Goal: Information Seeking & Learning: Learn about a topic

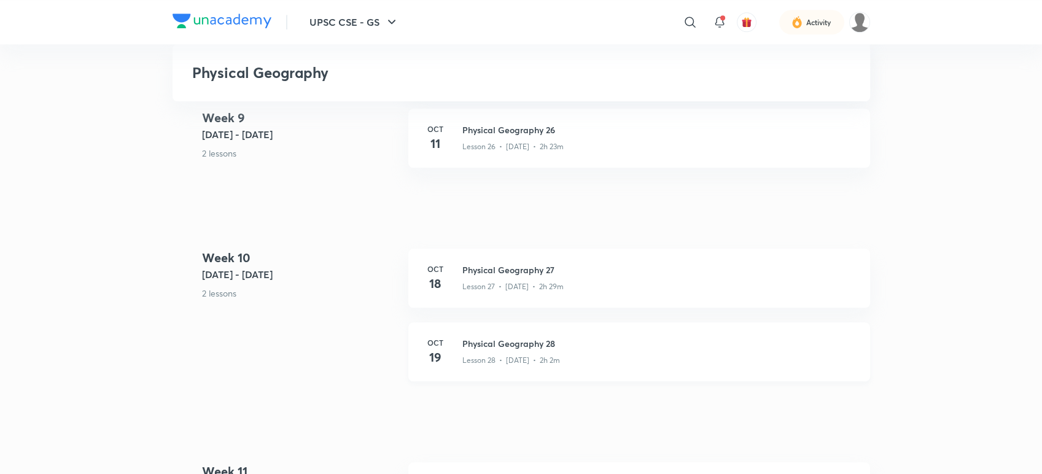
click at [584, 348] on h3 "Physical Geography 28" at bounding box center [658, 343] width 393 height 13
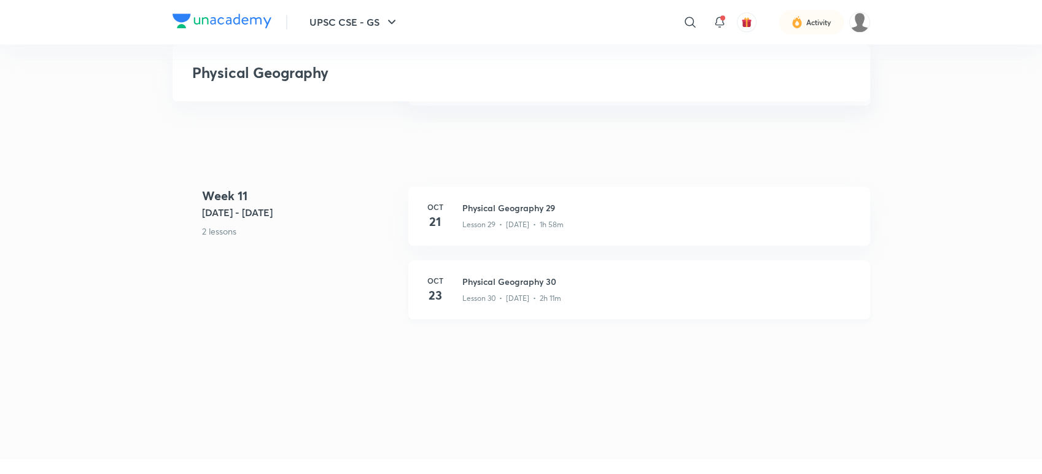
scroll to position [3069, 0]
click at [557, 292] on div "Lesson 30 • Oct 23 • 2h 11m" at bounding box center [658, 298] width 393 height 16
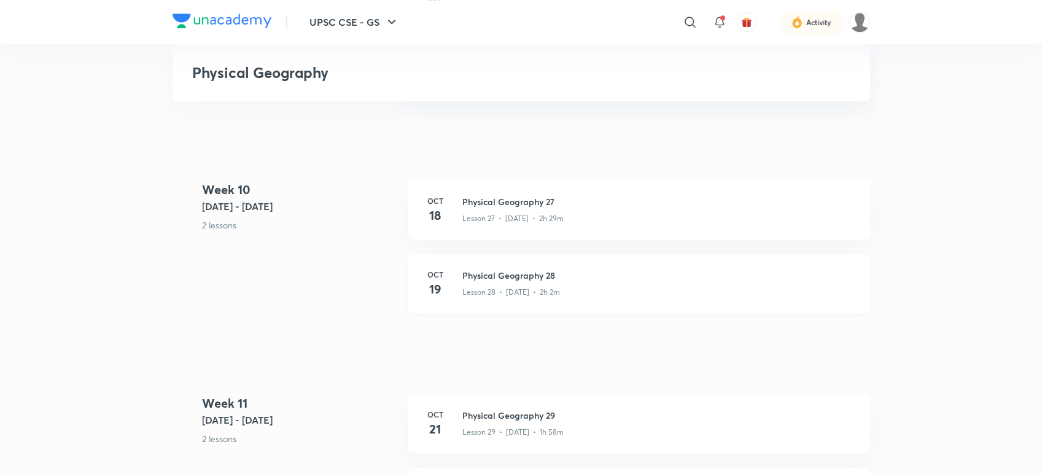
scroll to position [2932, 0]
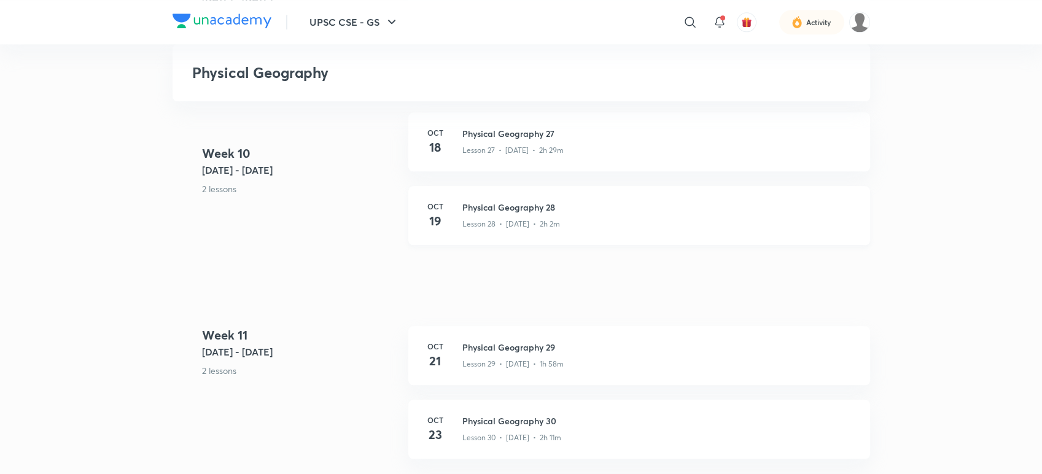
click at [497, 208] on h3 "Physical Geography 28" at bounding box center [658, 207] width 393 height 13
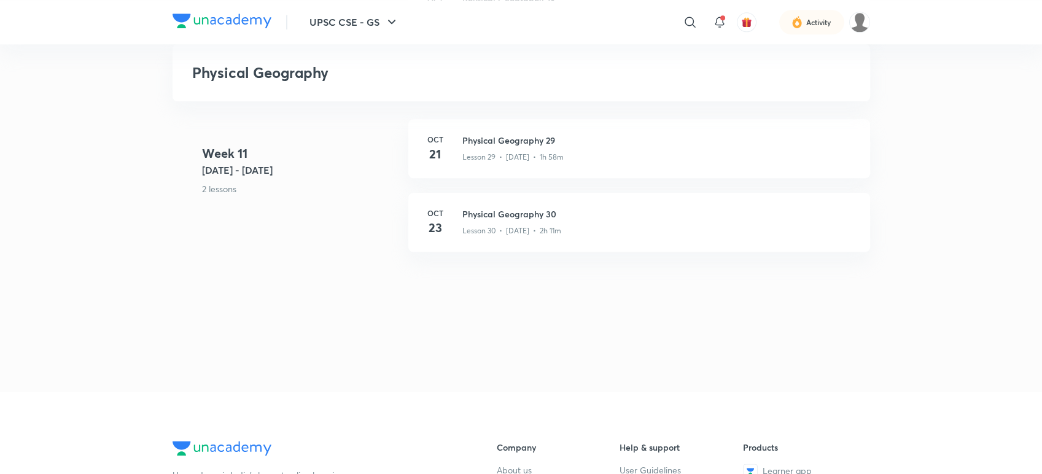
scroll to position [3137, 0]
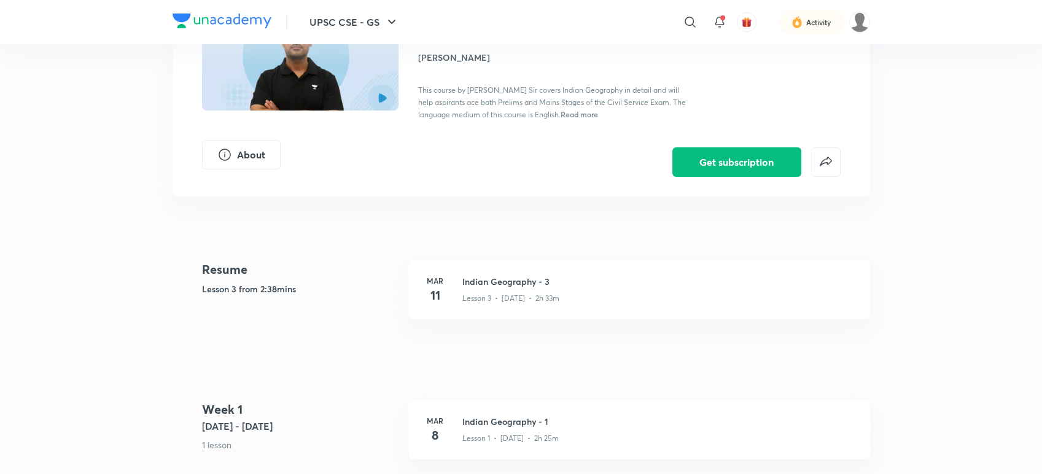
scroll to position [341, 0]
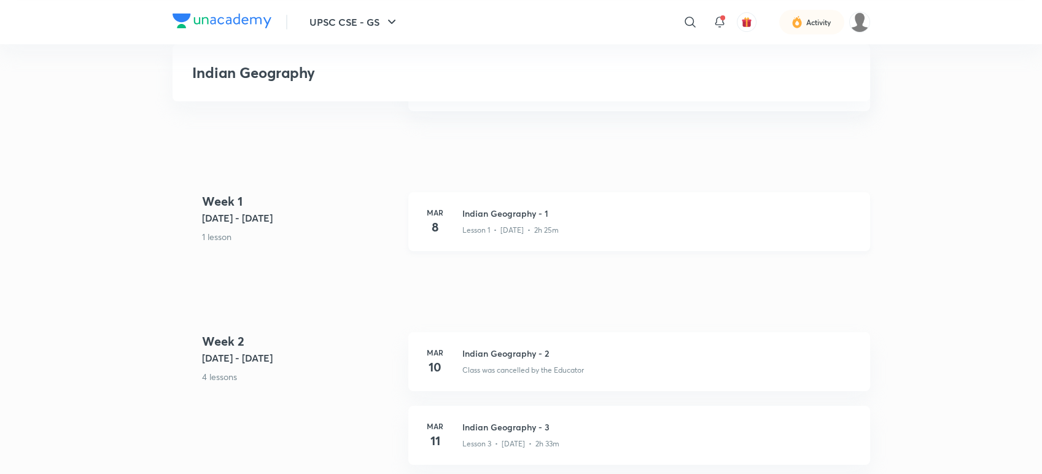
click at [584, 227] on div "Lesson 1 • [DATE] • 2h 25m" at bounding box center [658, 228] width 393 height 16
